Goal: Communication & Community: Connect with others

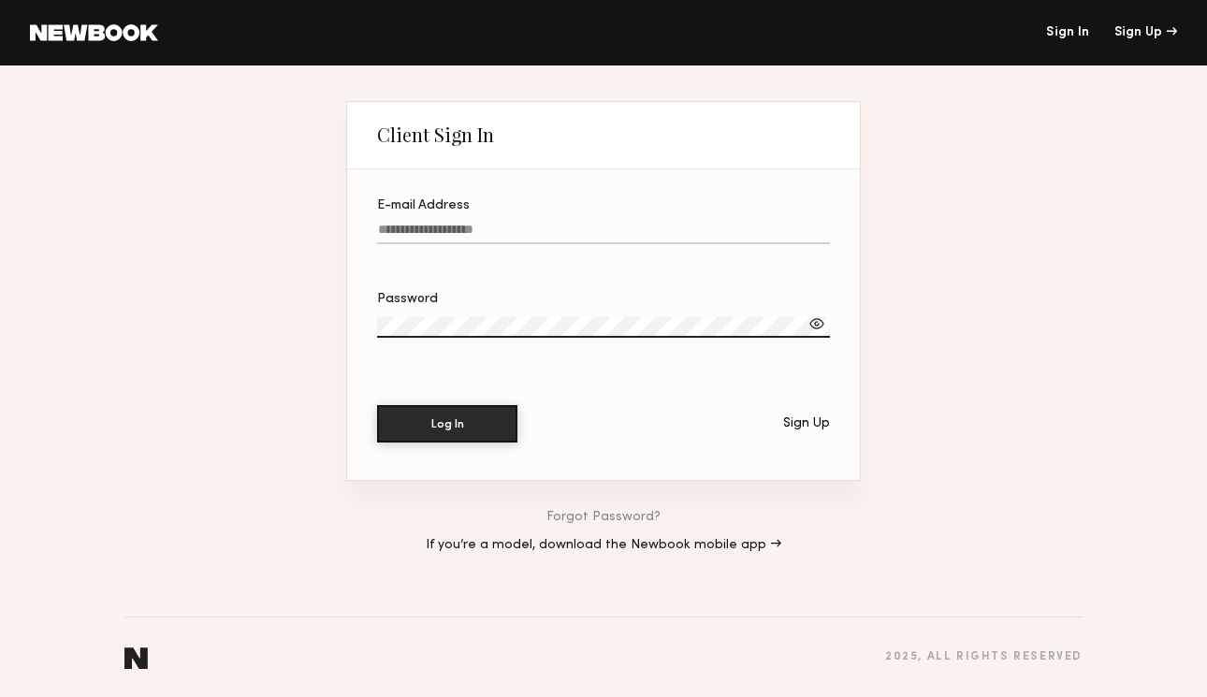
click at [502, 231] on input "E-mail Address" at bounding box center [603, 234] width 453 height 22
type input "**********"
click at [824, 322] on div at bounding box center [816, 323] width 19 height 19
click at [463, 417] on button "Log In" at bounding box center [447, 422] width 140 height 37
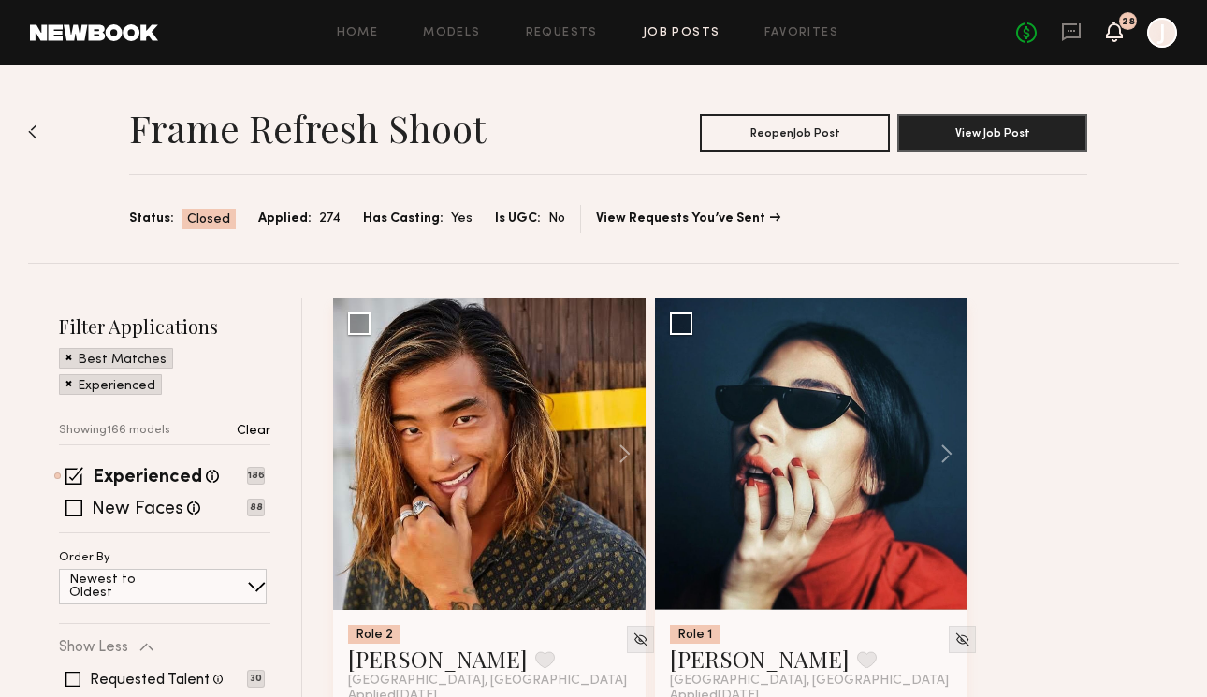
click at [1106, 31] on icon at bounding box center [1114, 32] width 17 height 21
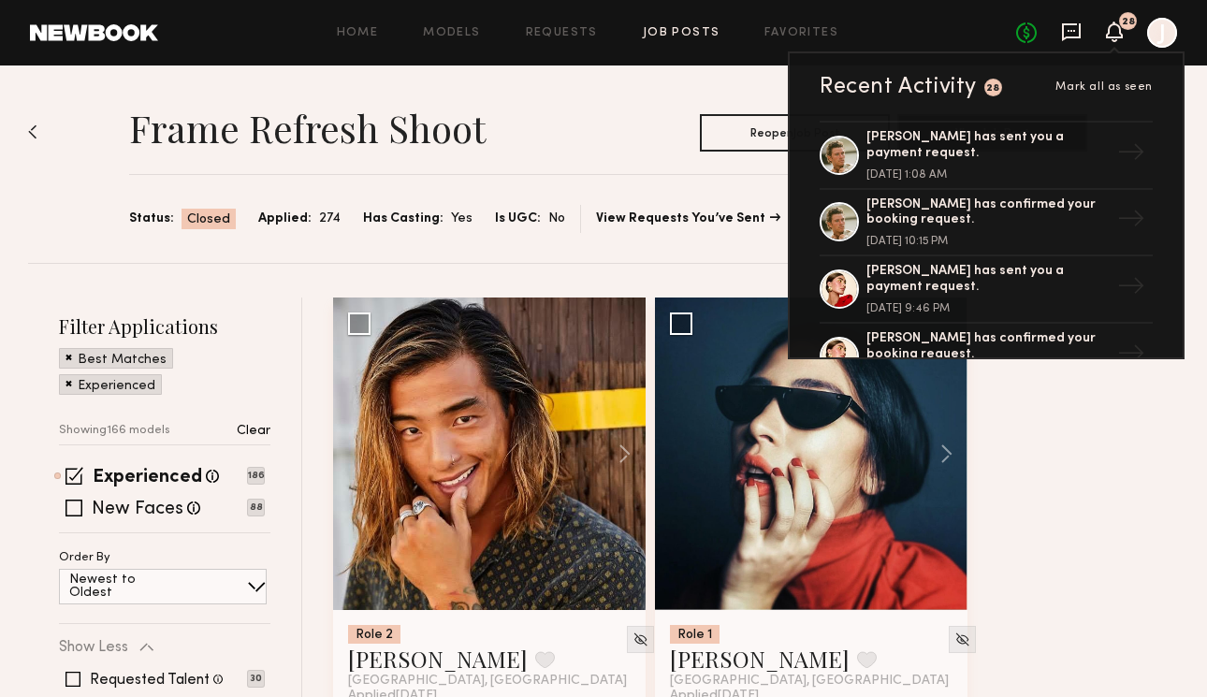
click at [1072, 27] on icon at bounding box center [1071, 32] width 21 height 21
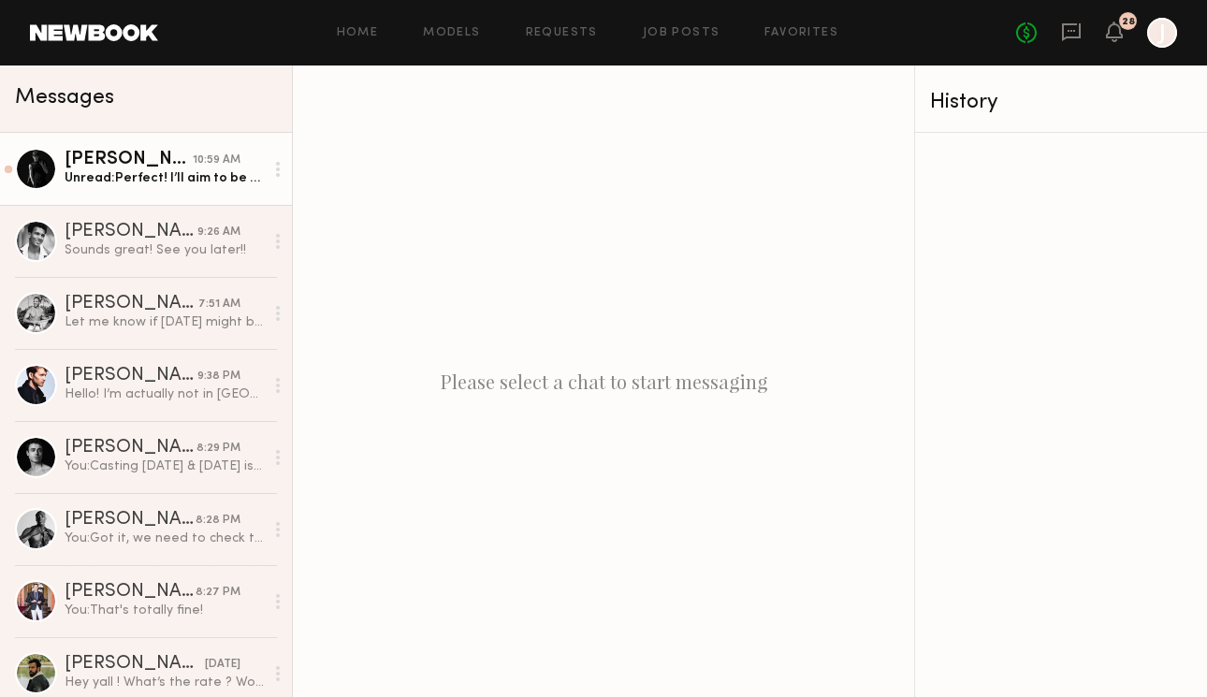
click at [152, 193] on link "[PERSON_NAME] 10:59 AM Unread: Perfect! I’ll aim to be there around 12:30" at bounding box center [146, 169] width 292 height 72
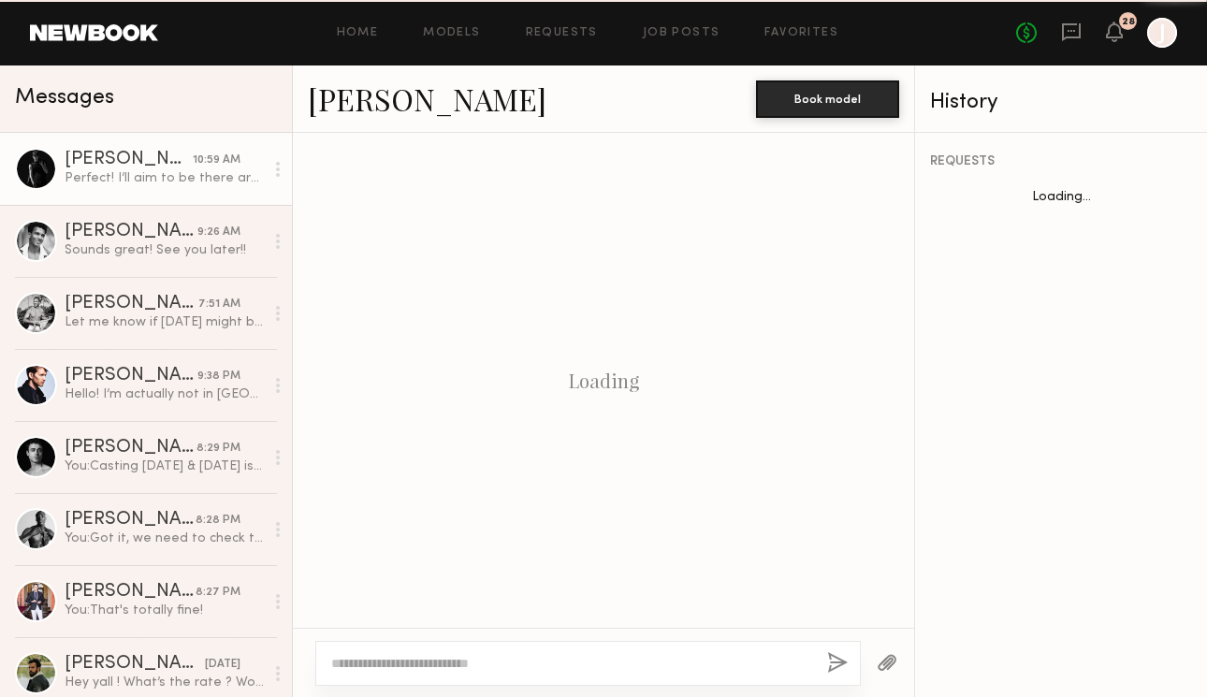
scroll to position [998, 0]
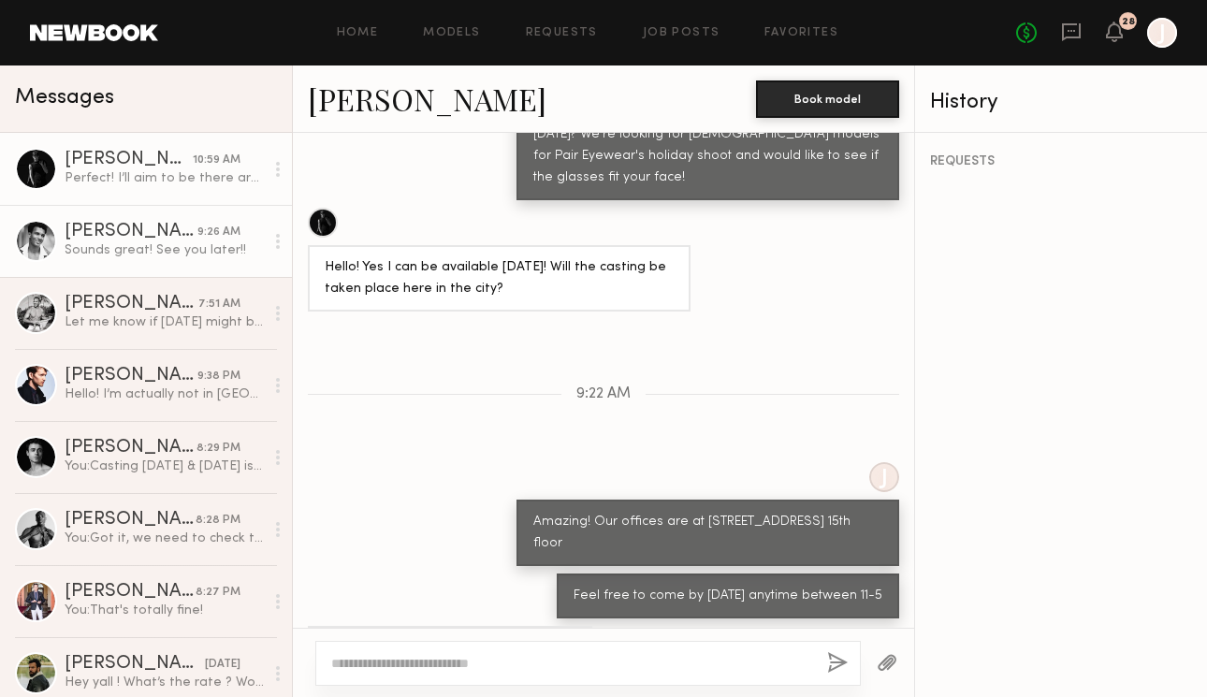
click at [146, 245] on div "Sounds great! See you later!!" at bounding box center [164, 250] width 199 height 18
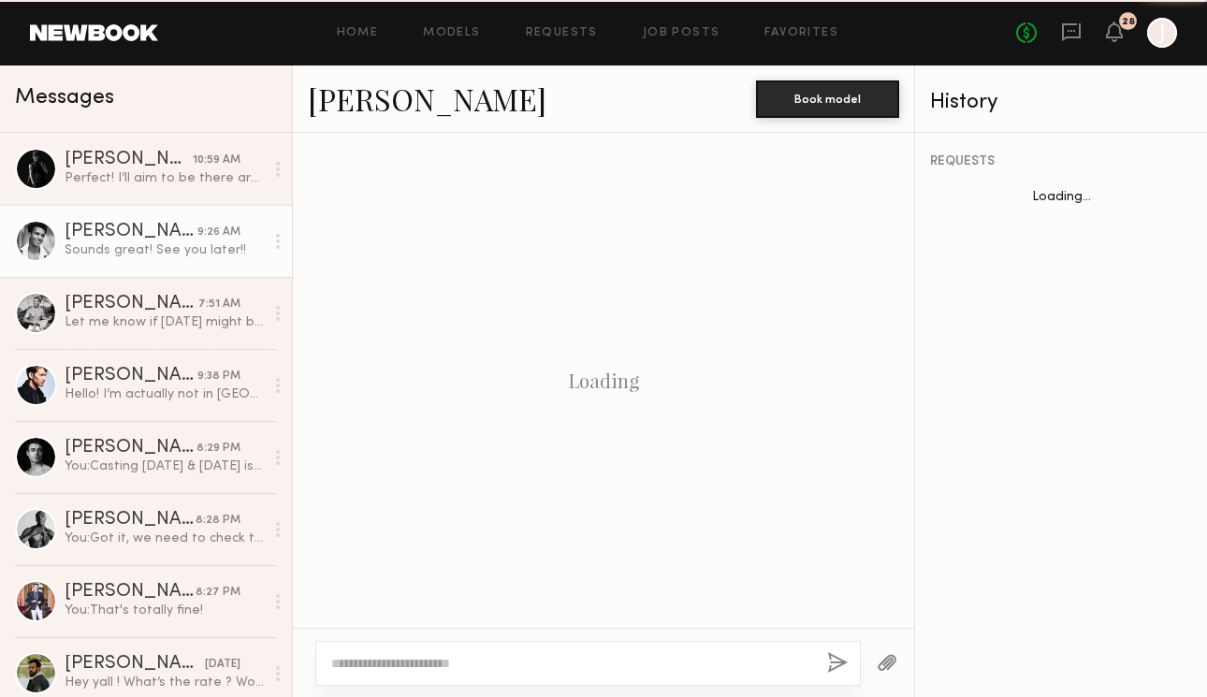
scroll to position [1297, 0]
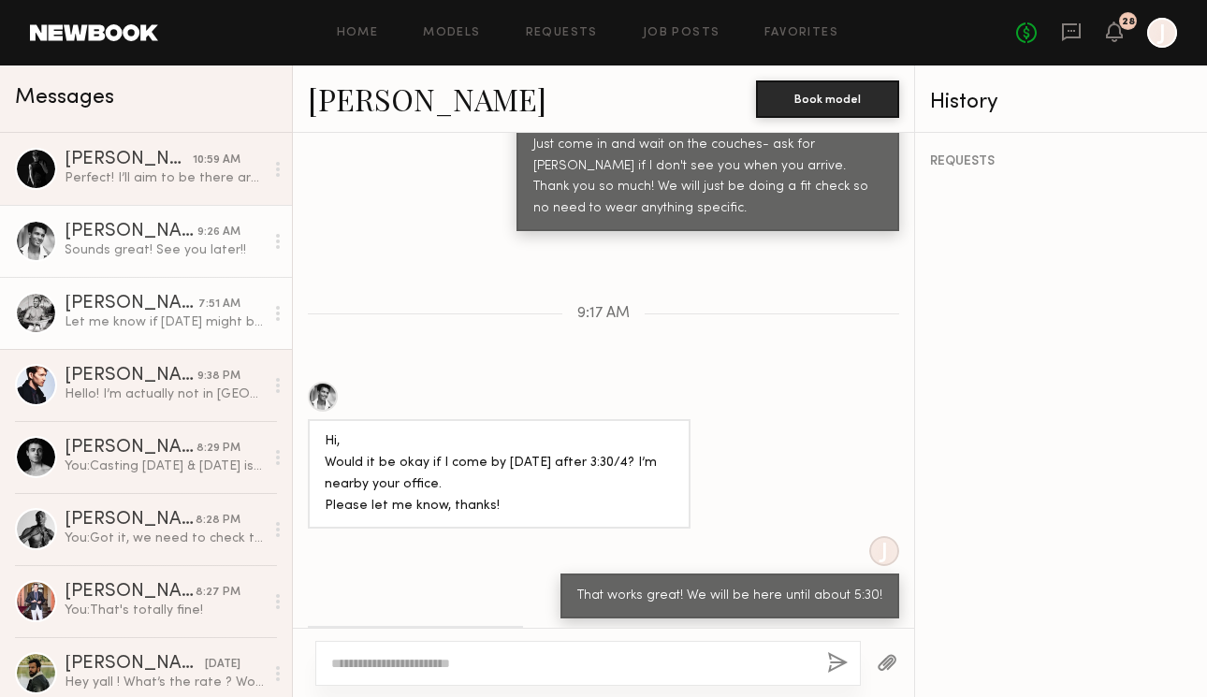
click at [146, 317] on div "Let me know if Friday might be an option to come by. Thank you." at bounding box center [164, 322] width 199 height 18
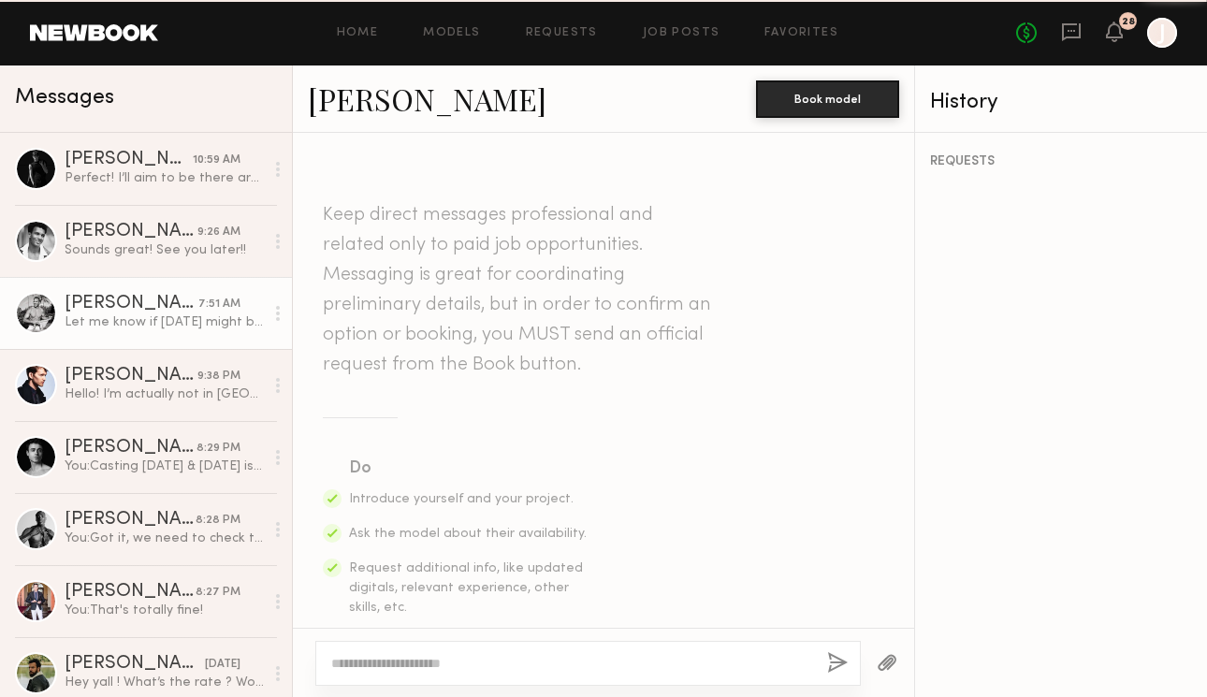
scroll to position [921, 0]
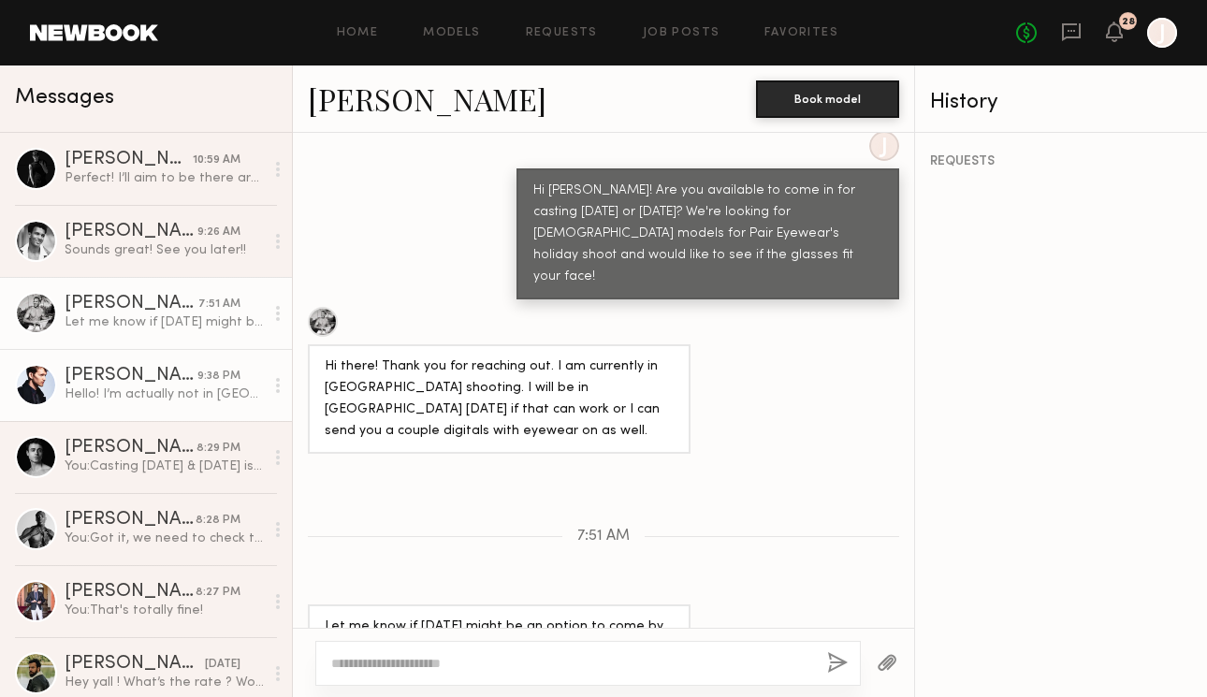
click at [153, 405] on link "Todd E. 9:38 PM Hello! I’m actually not in NYC rn. I’m currently going back to …" at bounding box center [146, 385] width 292 height 72
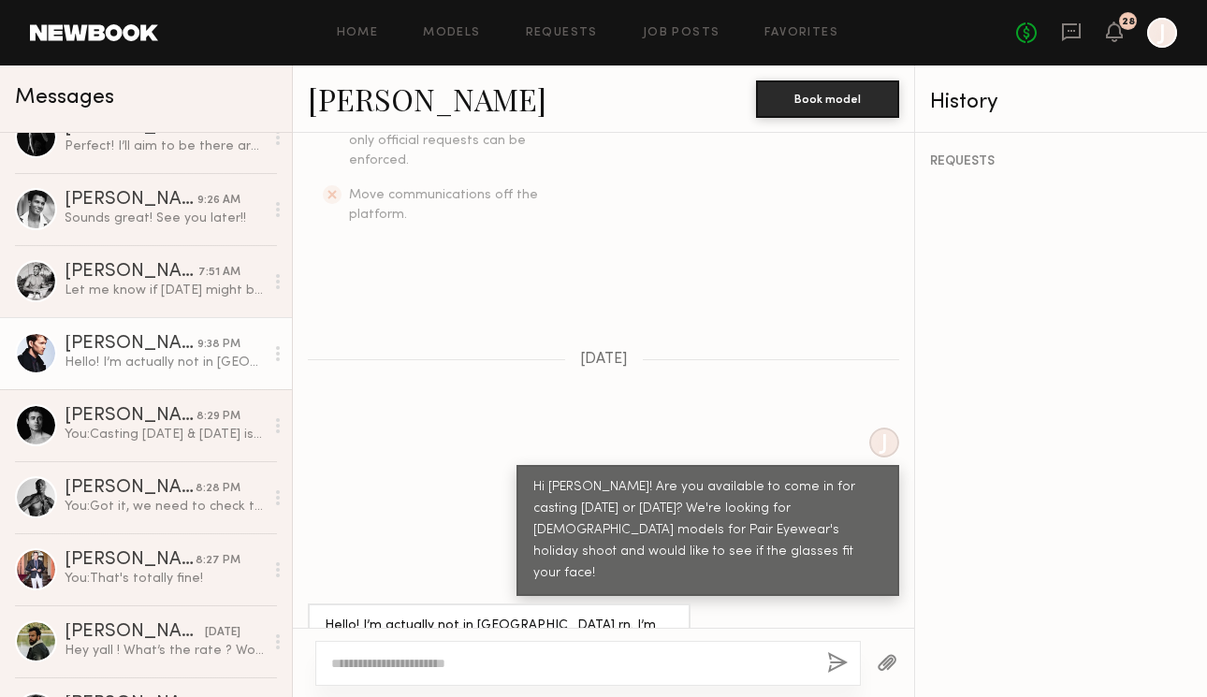
scroll to position [35, 0]
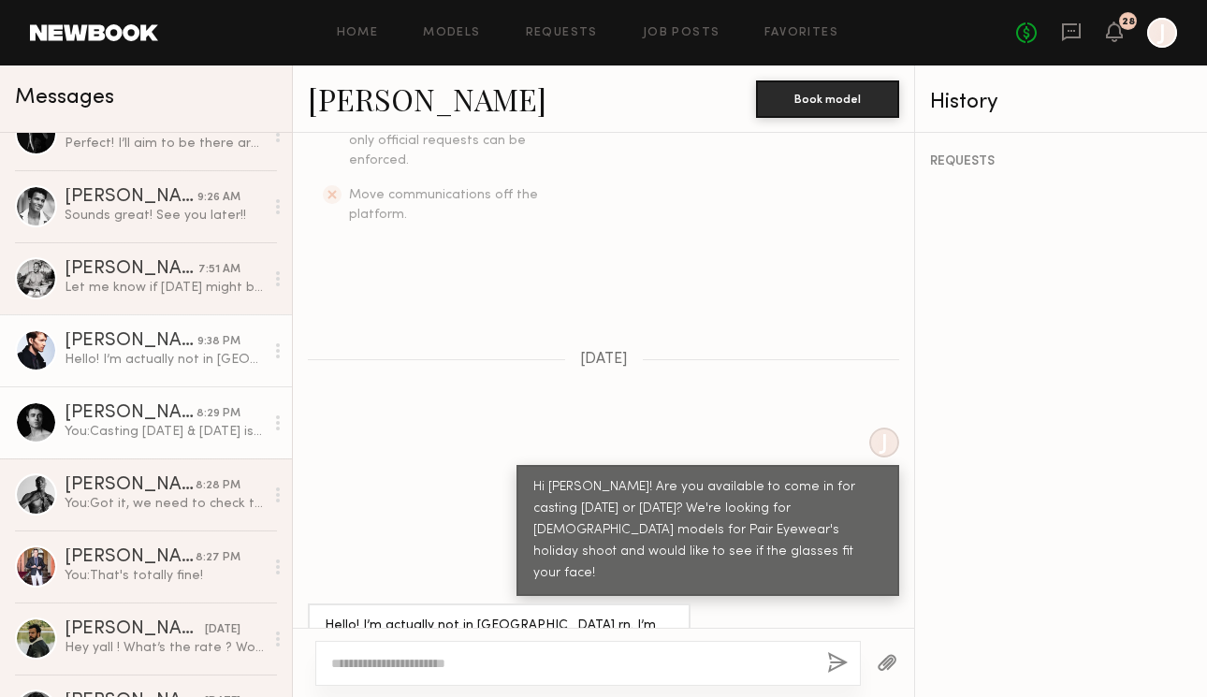
click at [174, 439] on div "You: Casting tomorrow & Wednesday is anytime from 11-3:30PM at our office 44 We…" at bounding box center [164, 432] width 199 height 18
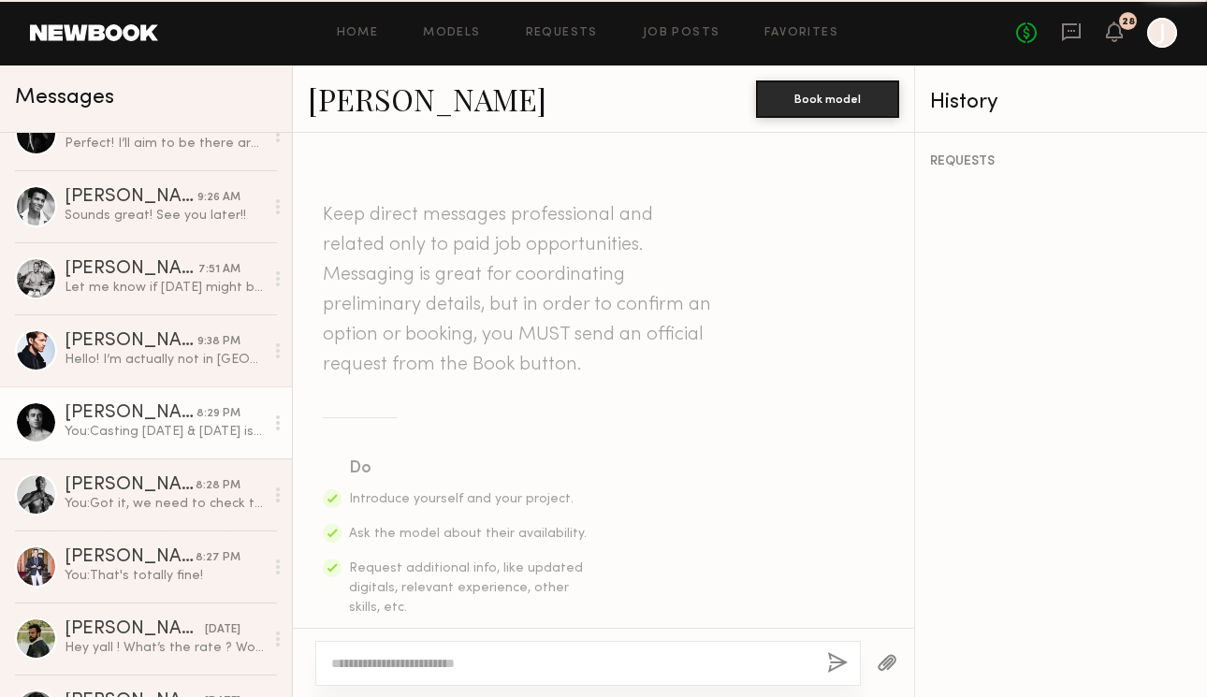
scroll to position [757, 0]
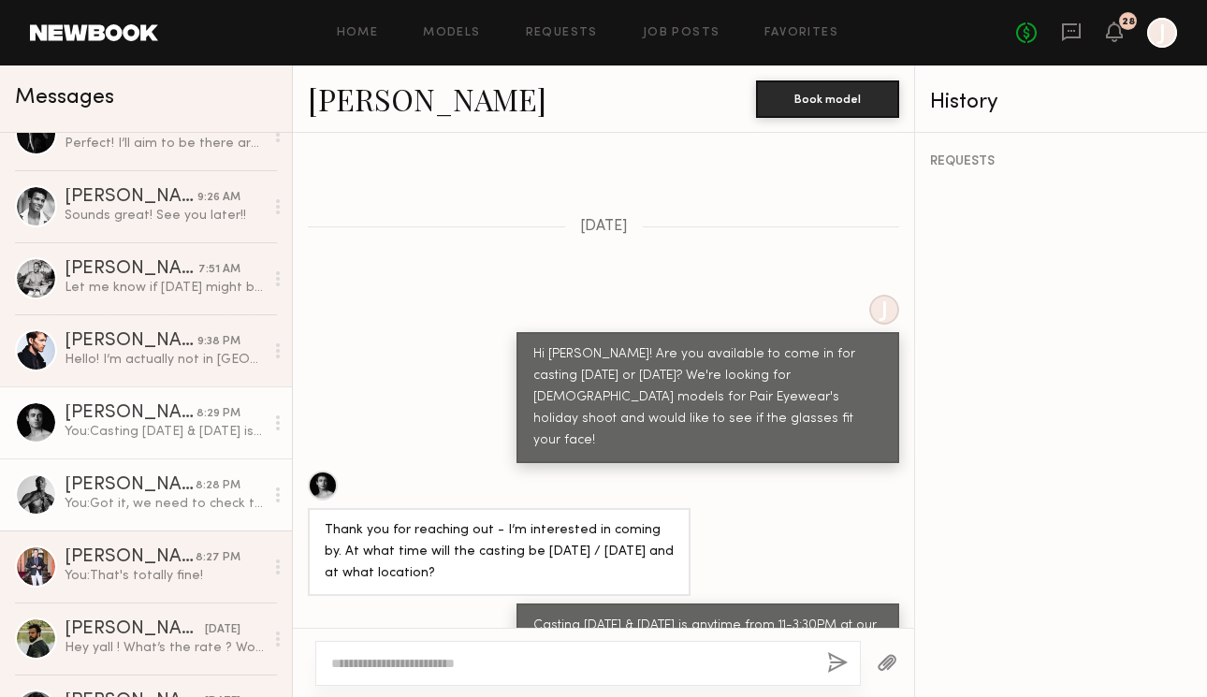
click at [168, 493] on div "Jonathan A." at bounding box center [130, 485] width 131 height 19
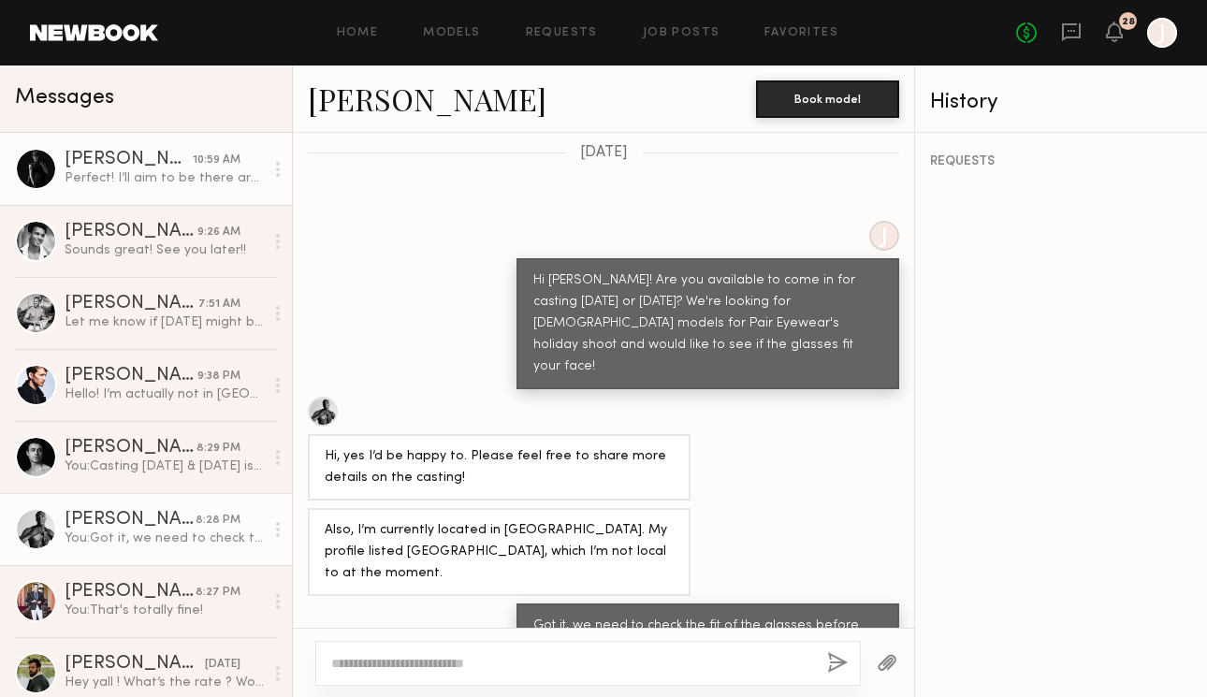
click at [141, 155] on div "Gianpaolo R." at bounding box center [129, 160] width 128 height 19
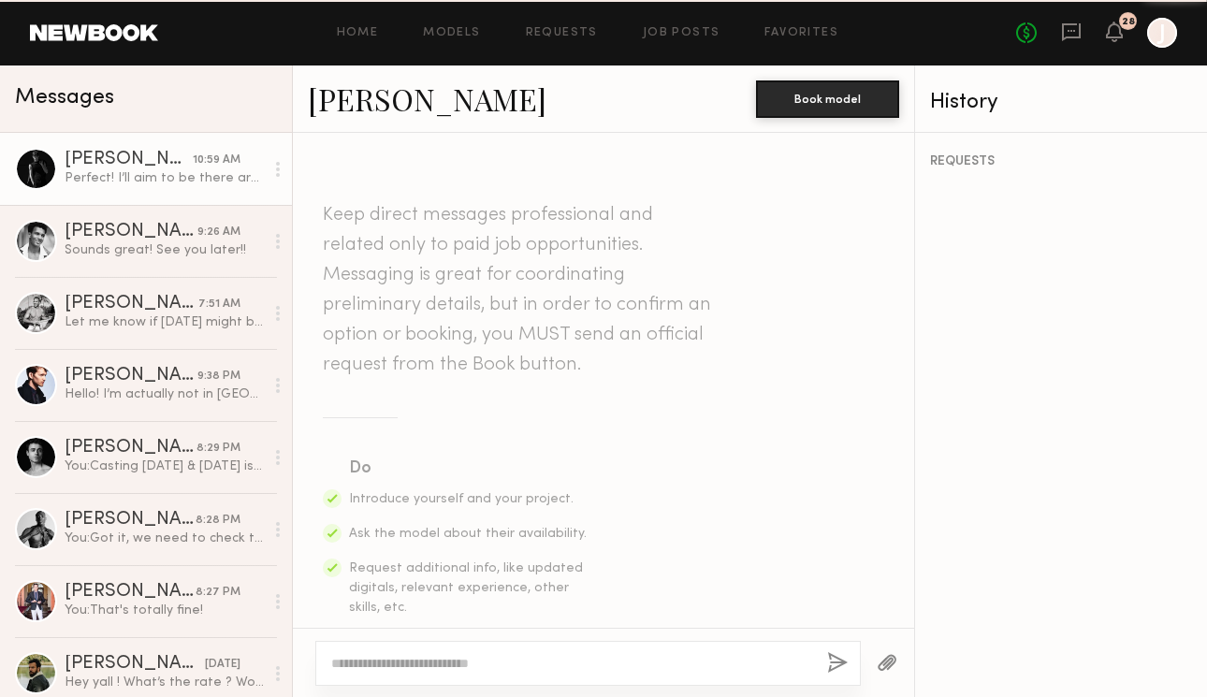
scroll to position [998, 0]
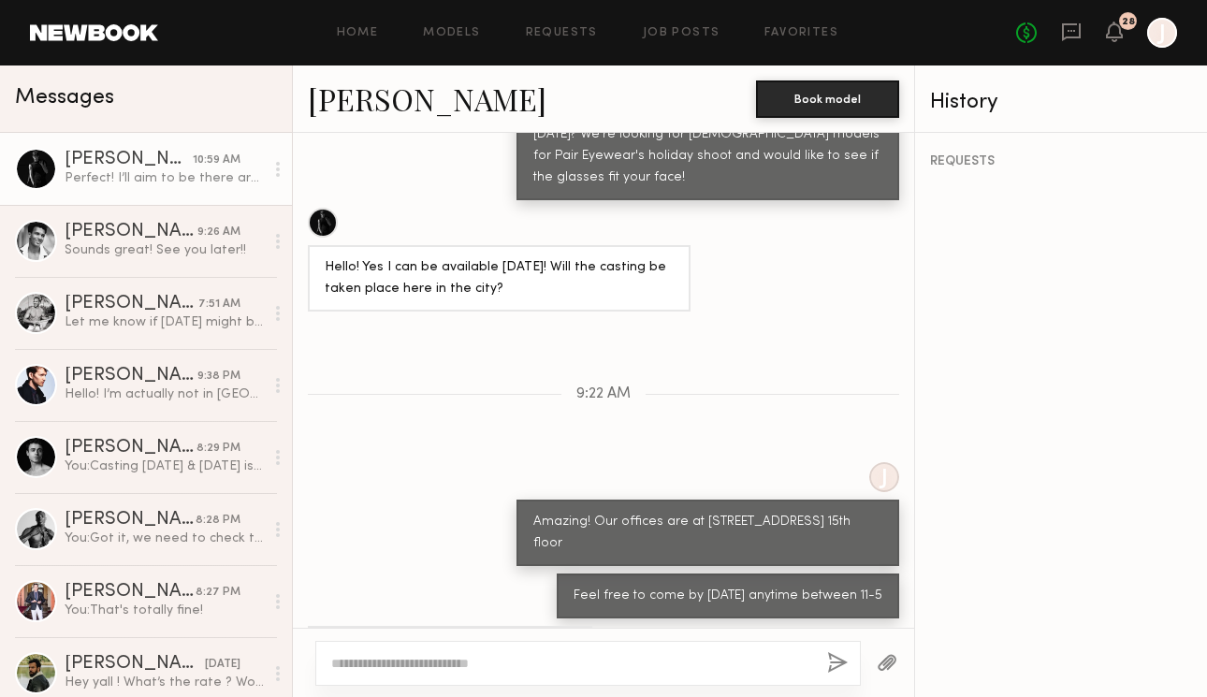
click at [47, 163] on div at bounding box center [36, 169] width 42 height 42
click at [40, 170] on div at bounding box center [36, 169] width 42 height 42
click at [390, 100] on link "Gianpaolo R." at bounding box center [427, 99] width 239 height 40
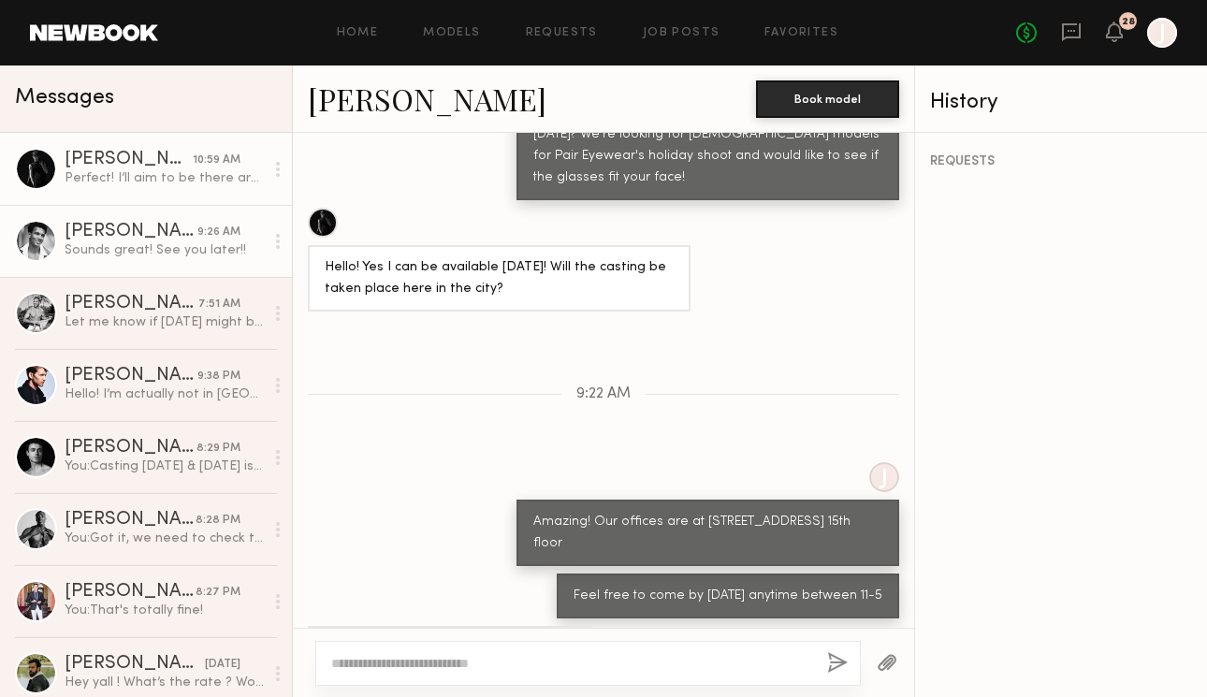
click at [140, 251] on div "Sounds great! See you later!!" at bounding box center [164, 250] width 199 height 18
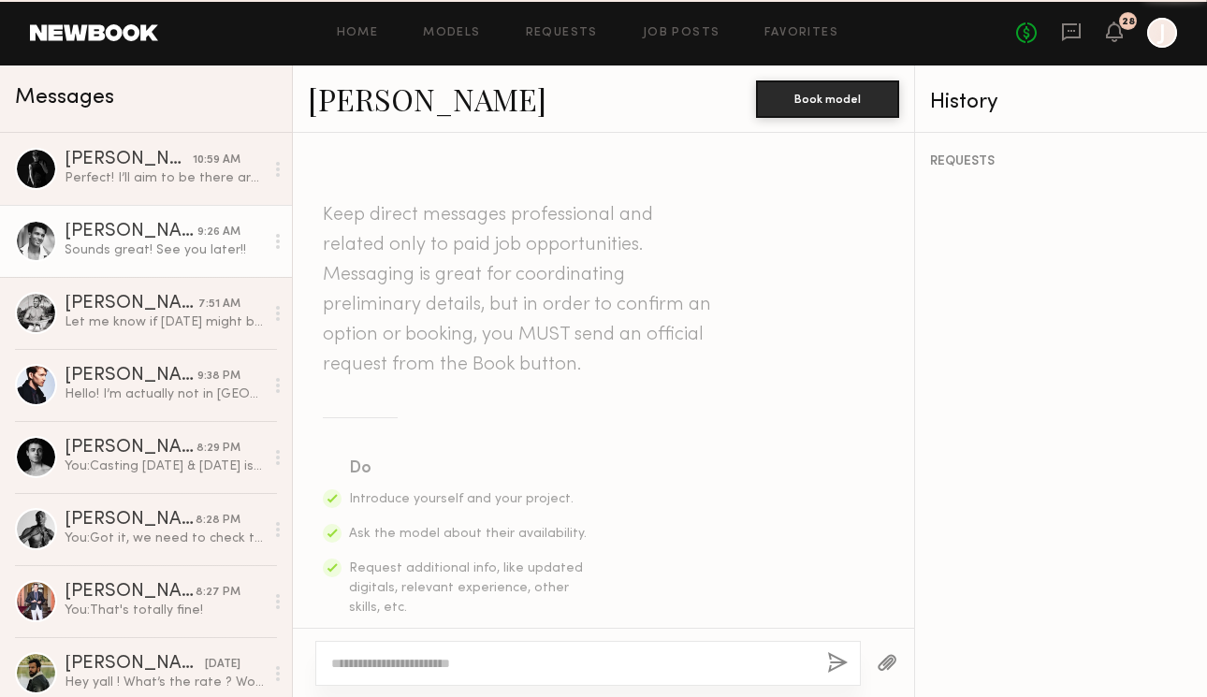
scroll to position [1297, 0]
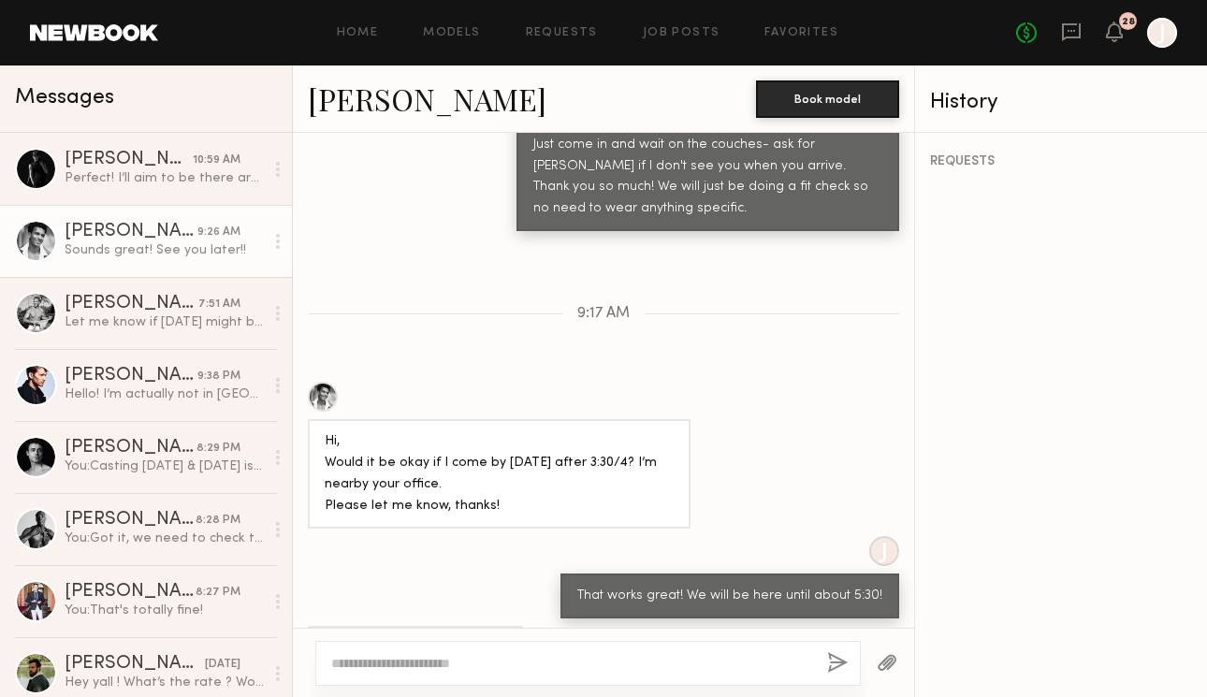
click at [377, 106] on link "Paolo H." at bounding box center [427, 99] width 239 height 40
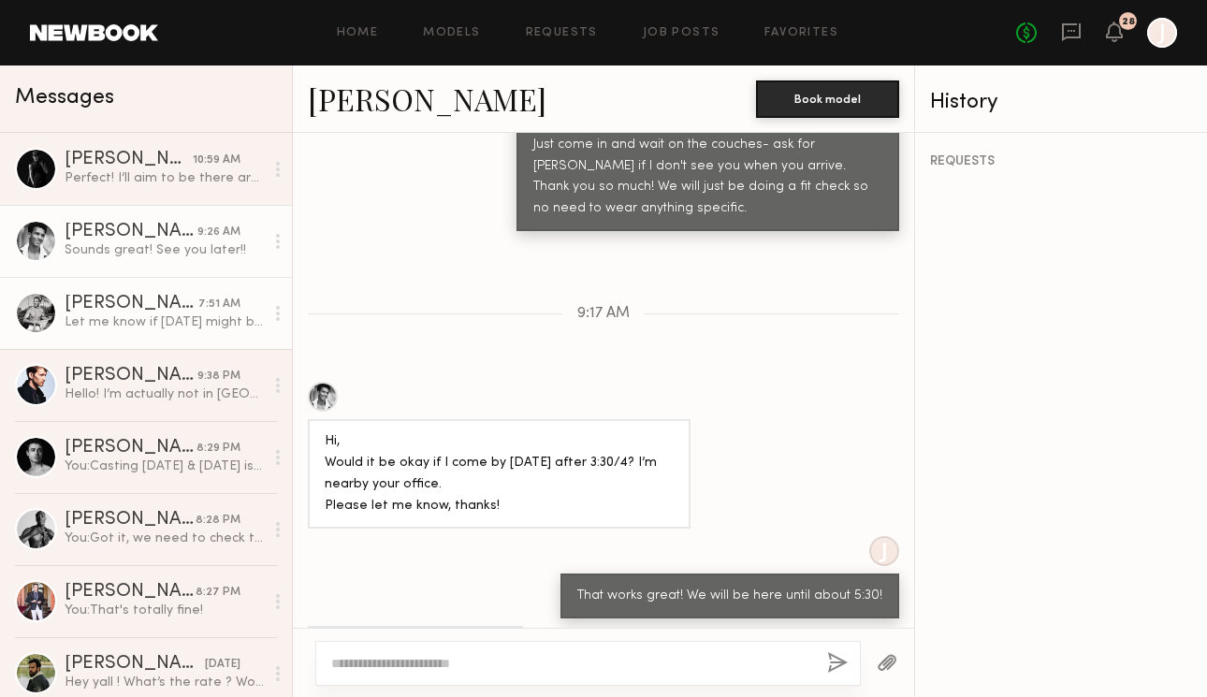
click at [78, 326] on div "Let me know if Friday might be an option to come by. Thank you." at bounding box center [164, 322] width 199 height 18
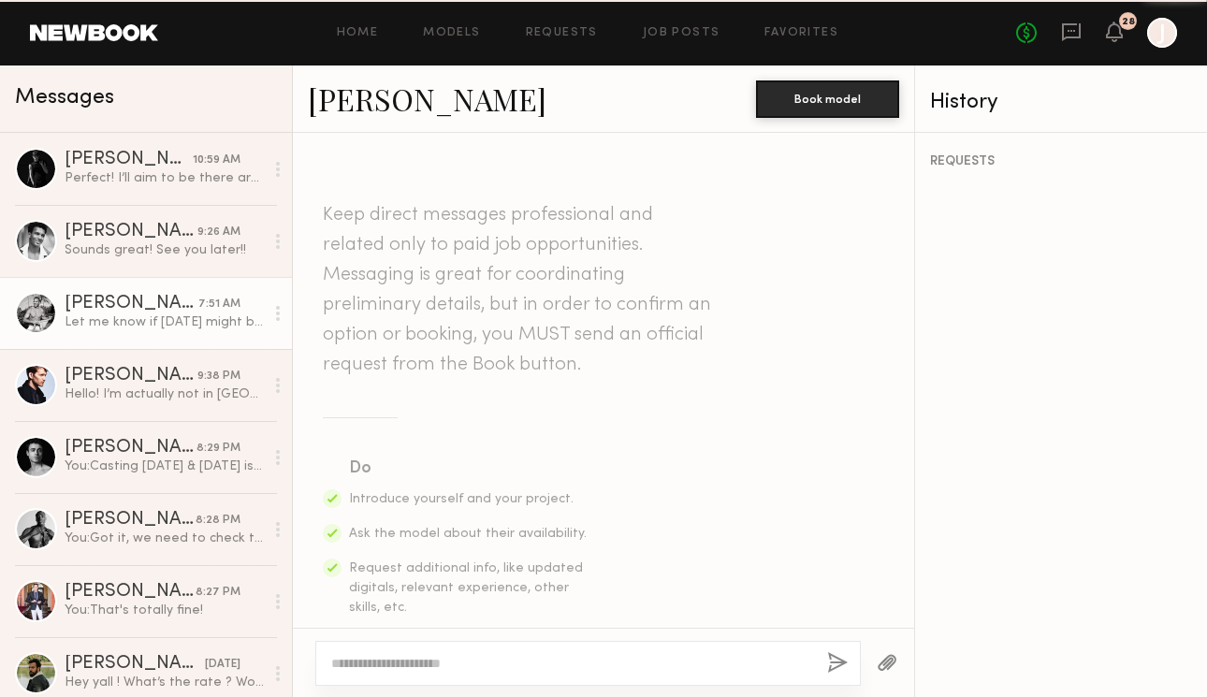
scroll to position [921, 0]
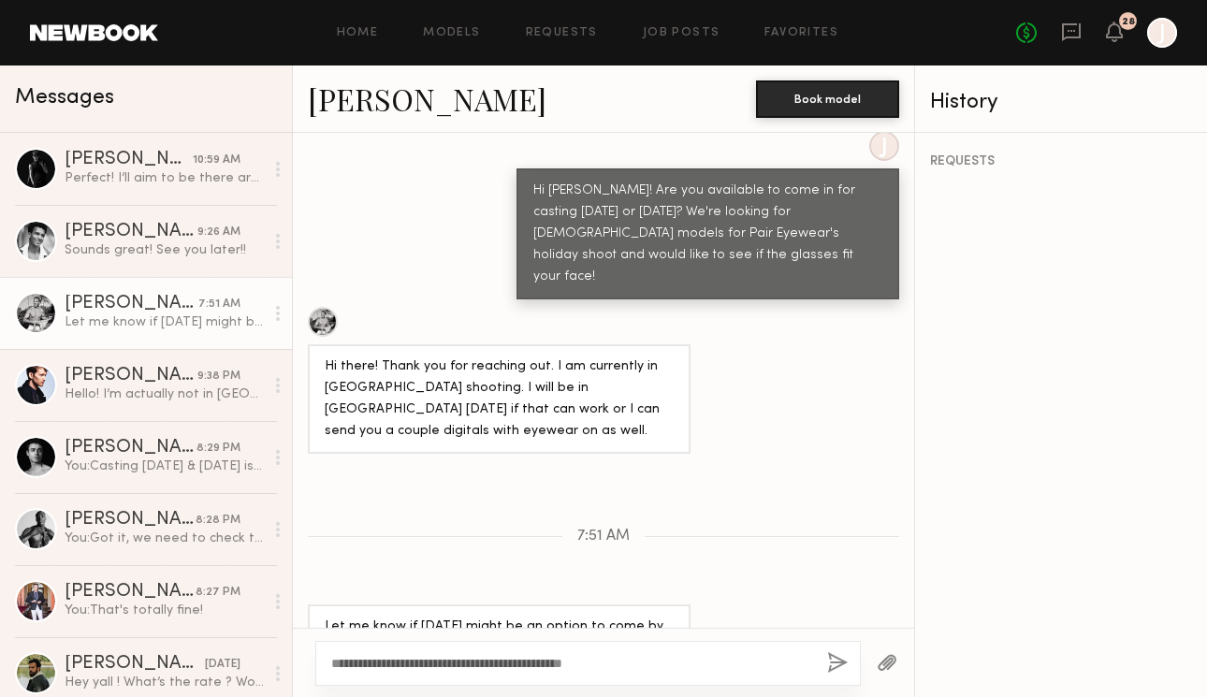
click at [369, 659] on textarea "**********" at bounding box center [571, 663] width 481 height 19
click at [636, 655] on textarea "**********" at bounding box center [571, 663] width 481 height 19
drag, startPoint x: 619, startPoint y: 667, endPoint x: 584, endPoint y: 665, distance: 35.6
click at [583, 666] on textarea "**********" at bounding box center [571, 663] width 481 height 19
type textarea "**********"
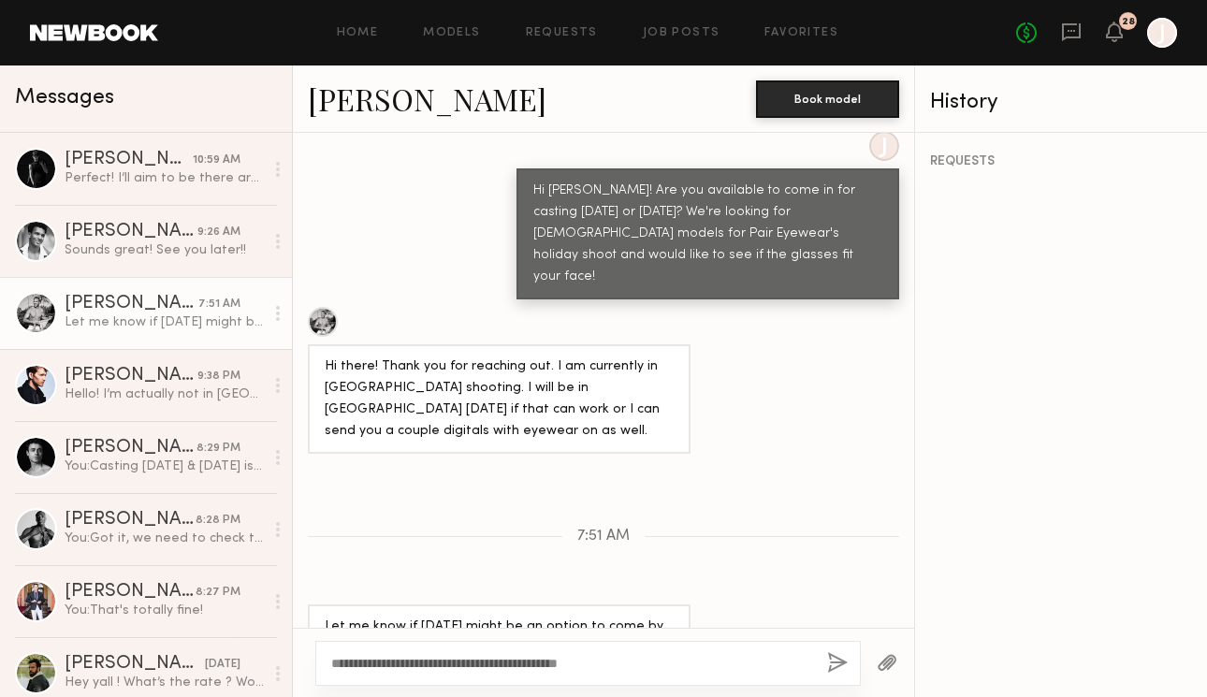
click at [837, 657] on button "button" at bounding box center [837, 663] width 21 height 23
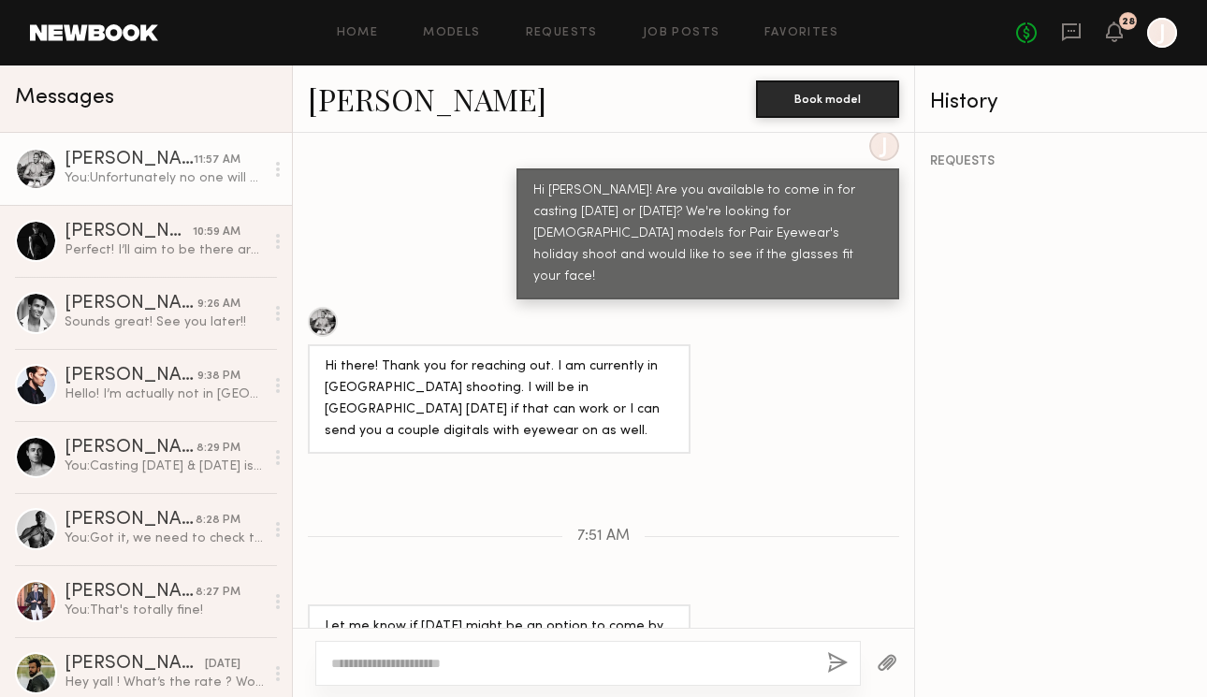
scroll to position [1115, 0]
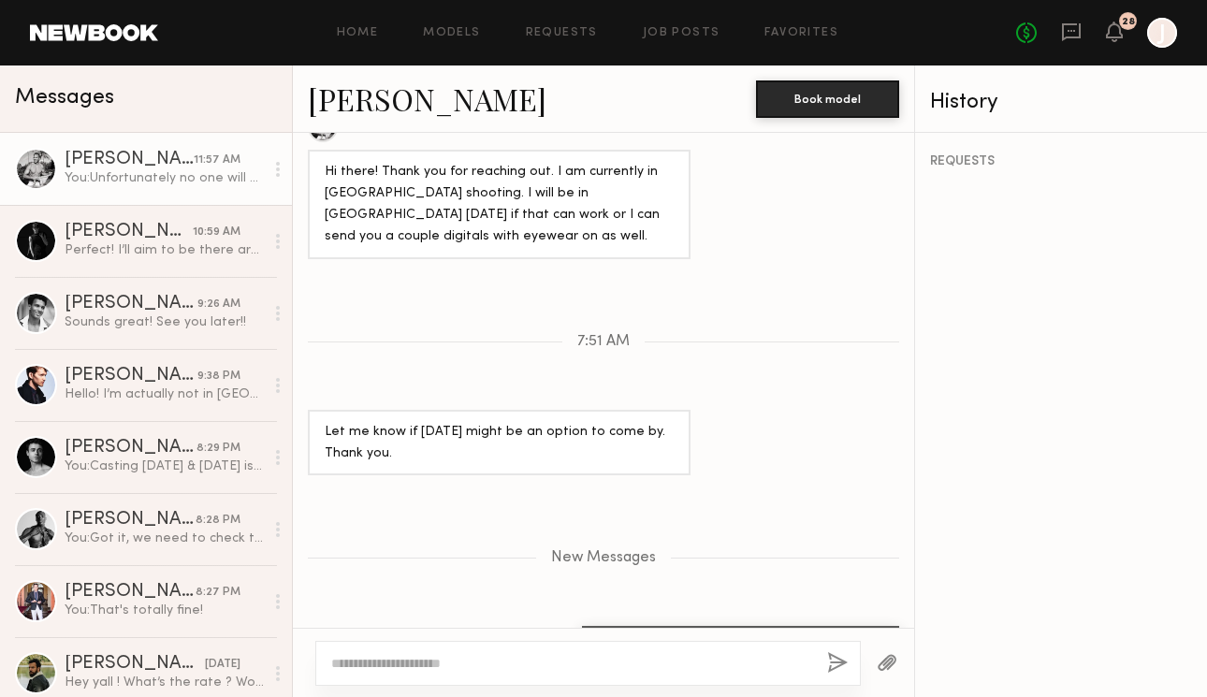
click at [361, 109] on link "Tim R." at bounding box center [427, 99] width 239 height 40
